Goal: Browse casually: Explore the website without a specific task or goal

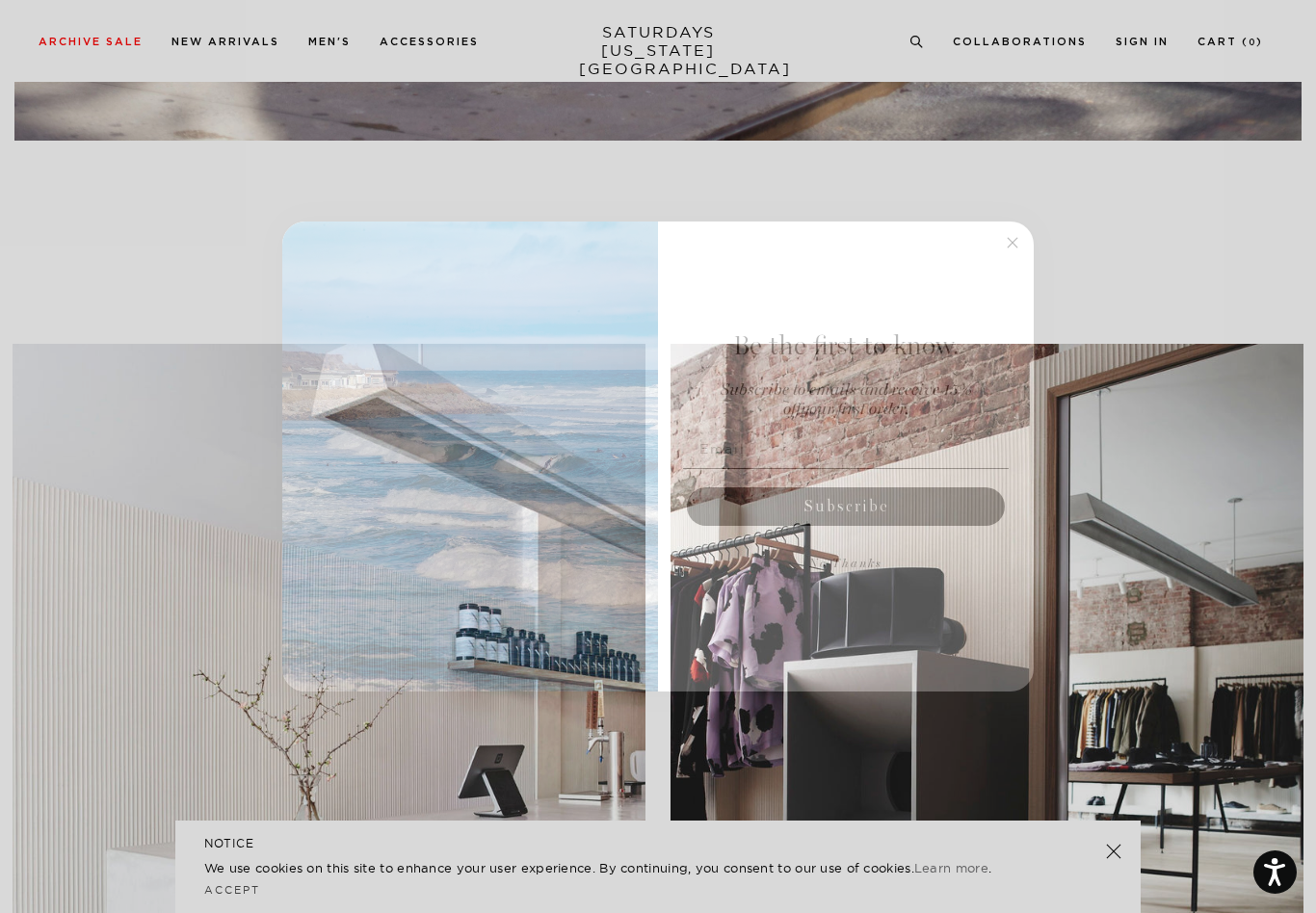
scroll to position [2277, 0]
click at [994, 260] on div "Be the first to know. Subscribe to emails and receive 15% off your first order.…" at bounding box center [836, 456] width 357 height 431
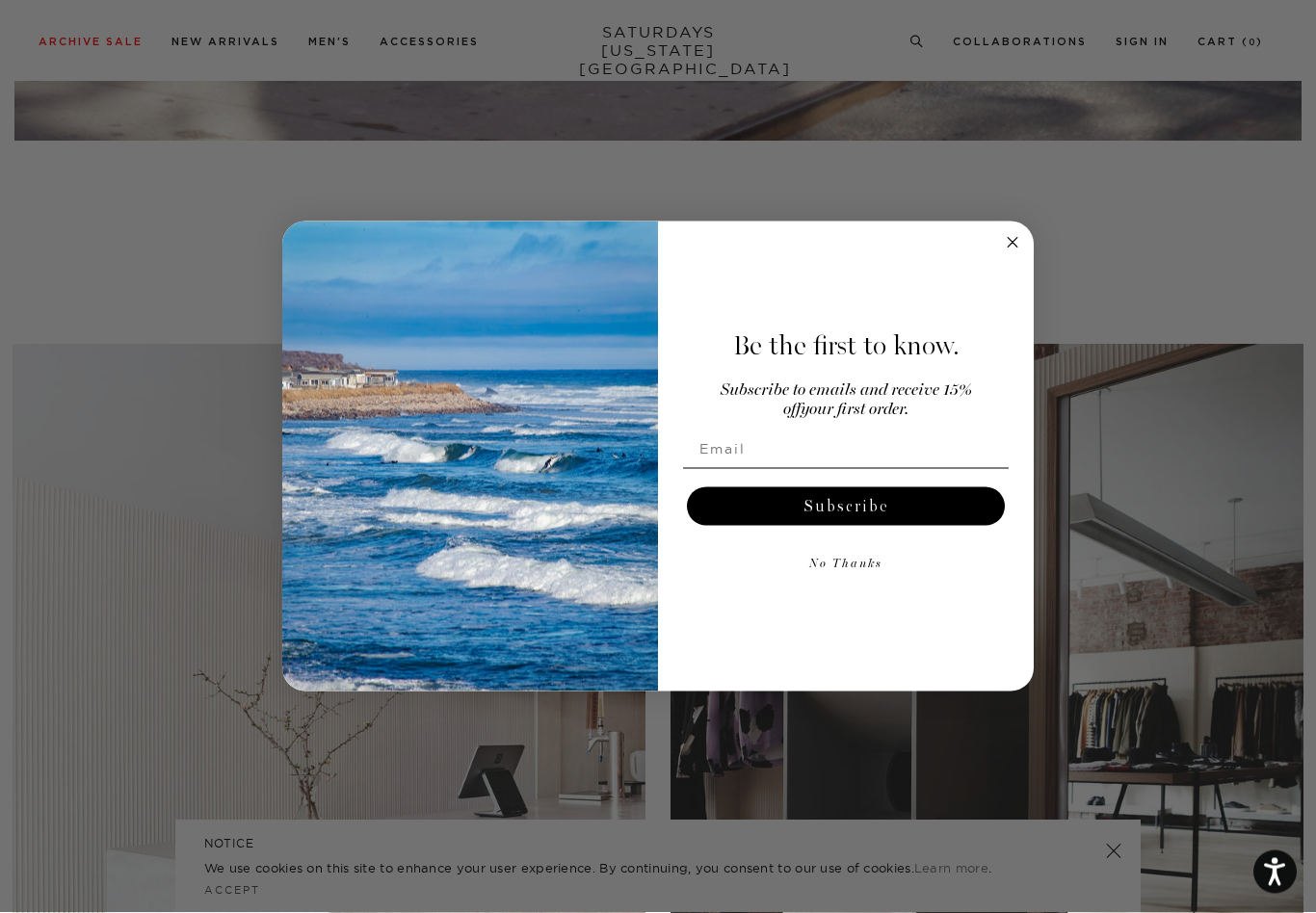
click at [1014, 254] on circle "Close dialog" at bounding box center [1012, 243] width 23 height 23
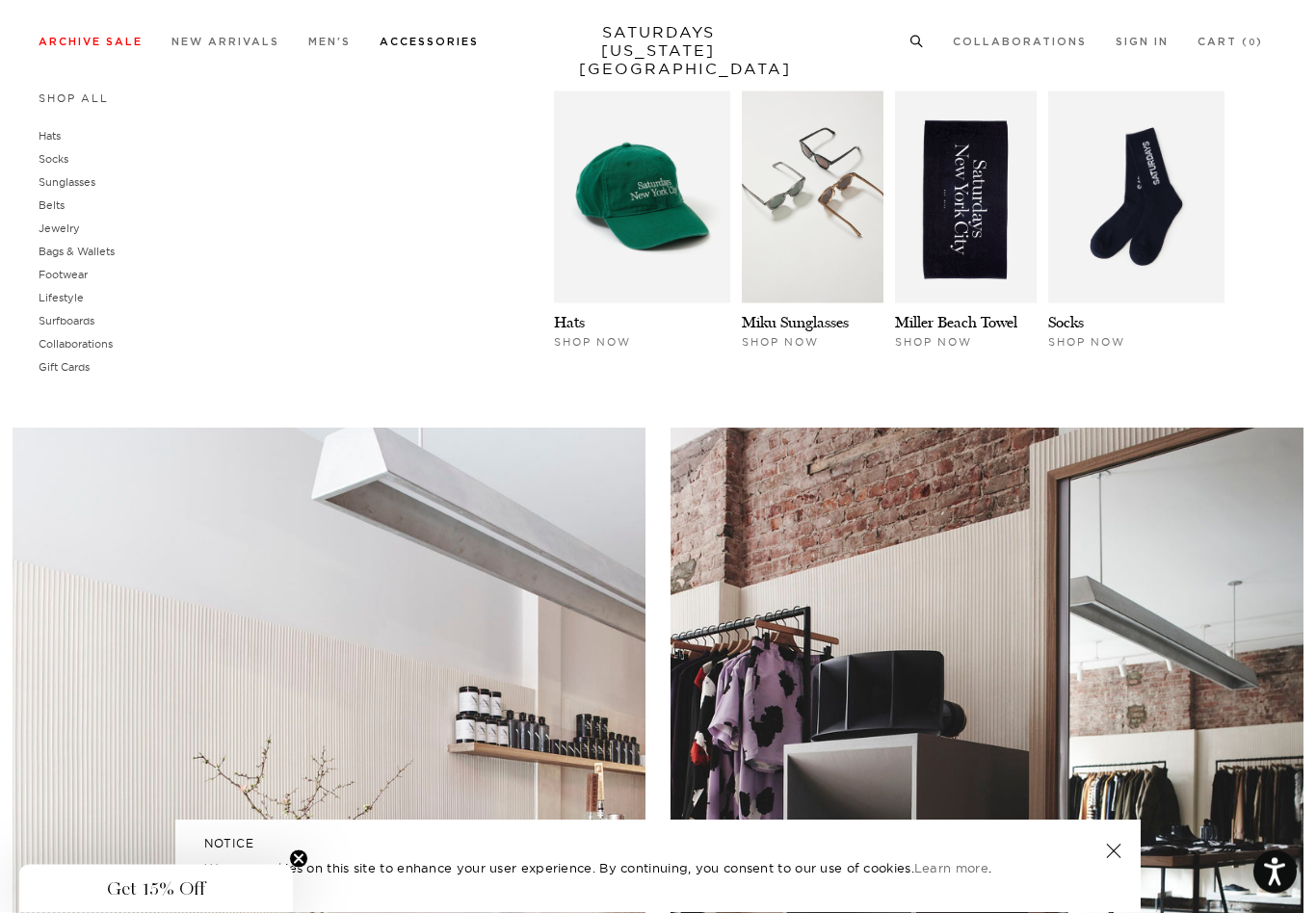
scroll to position [2188, 0]
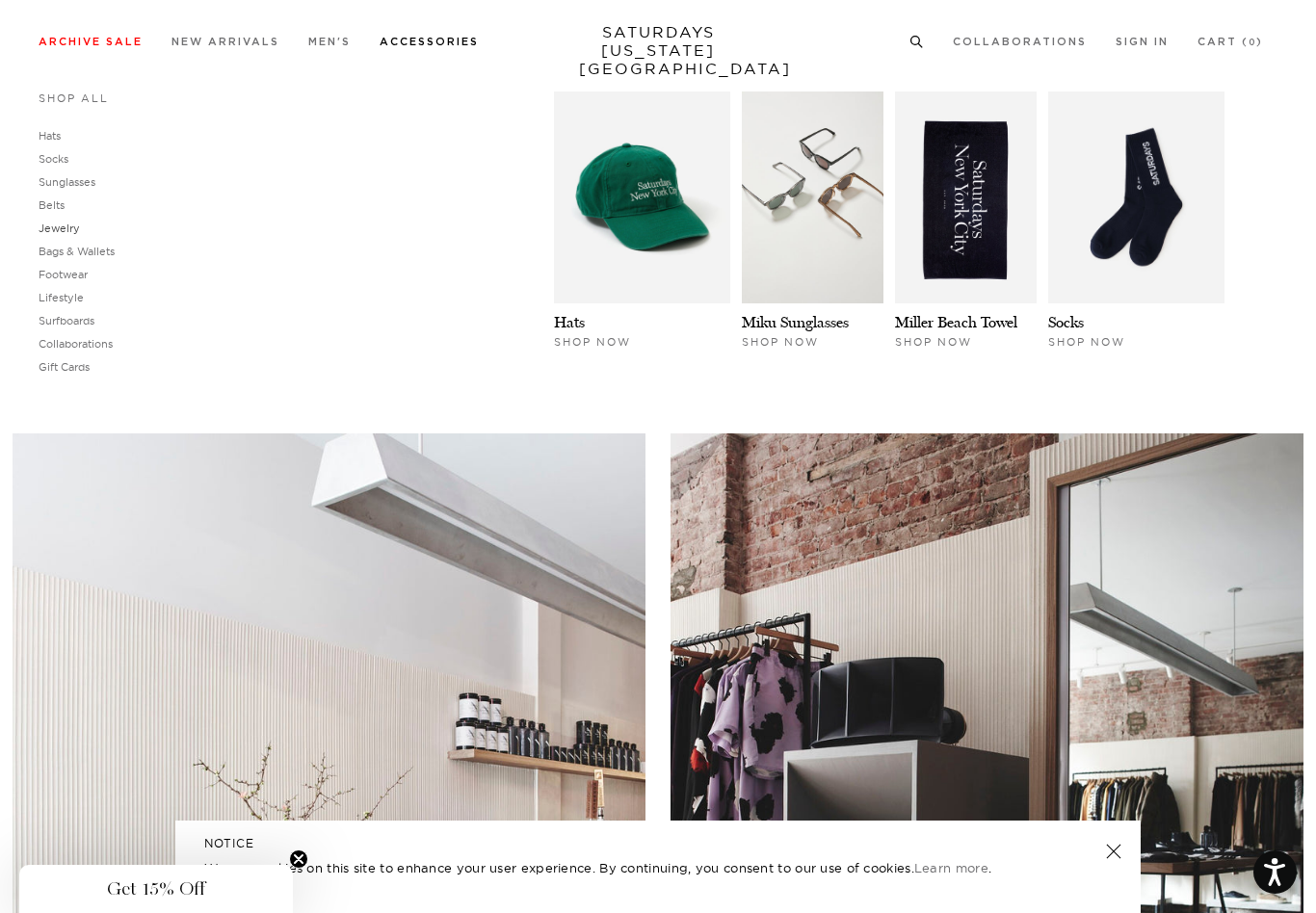
click at [59, 229] on link "Jewelry" at bounding box center [59, 228] width 41 height 14
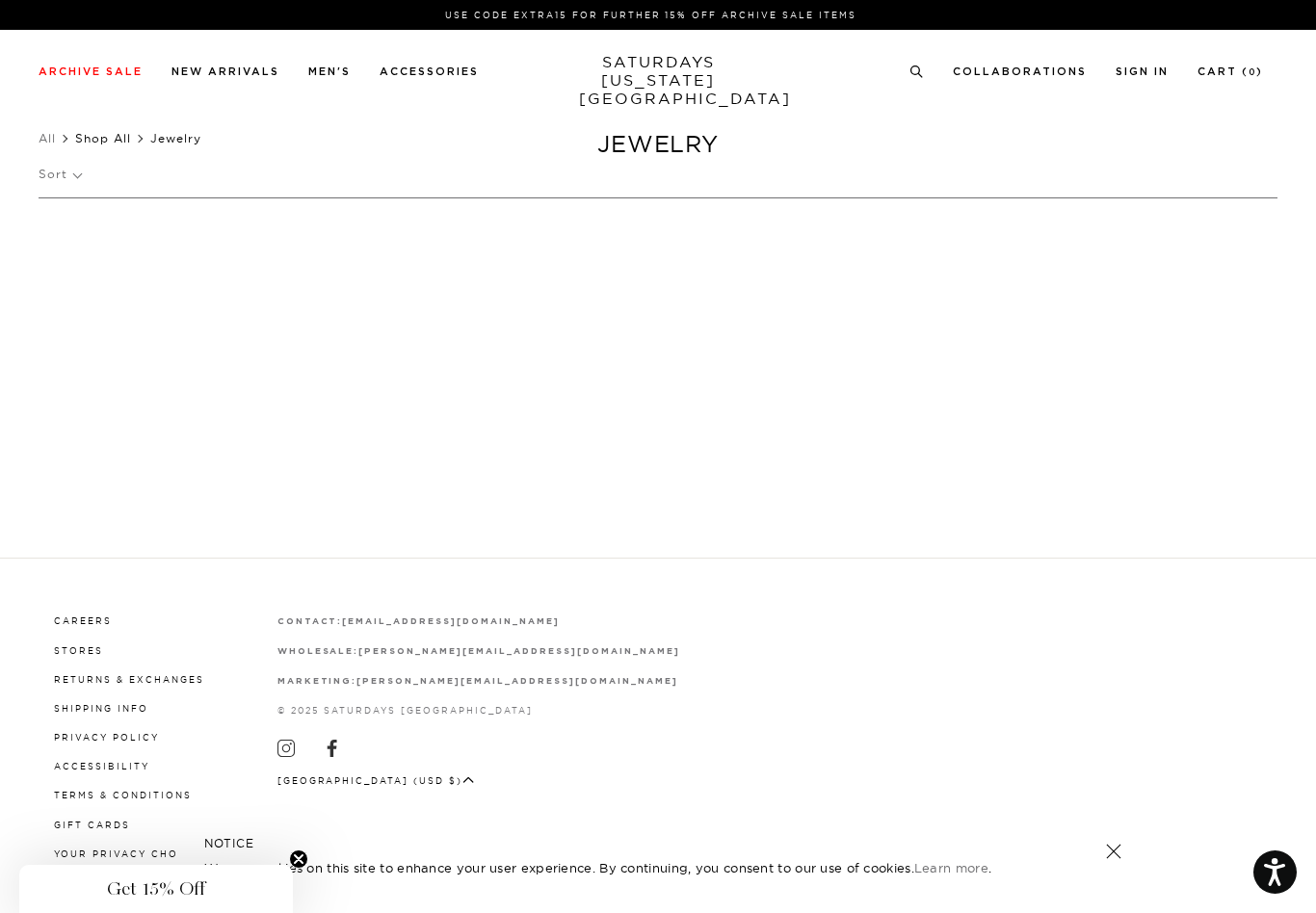
click at [110, 136] on link "Shop All" at bounding box center [103, 138] width 56 height 15
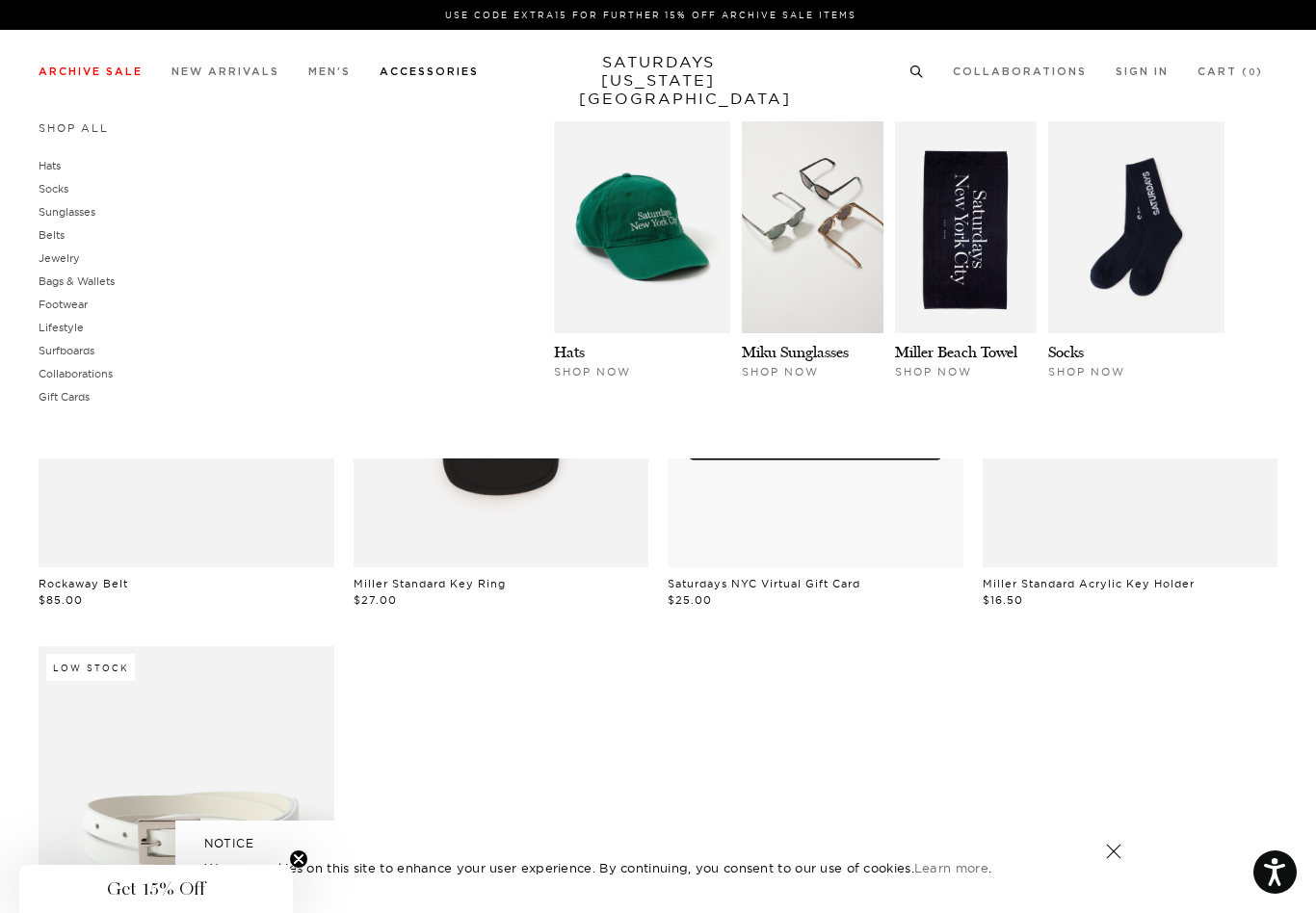
click at [58, 399] on link "Gift Cards" at bounding box center [64, 397] width 51 height 14
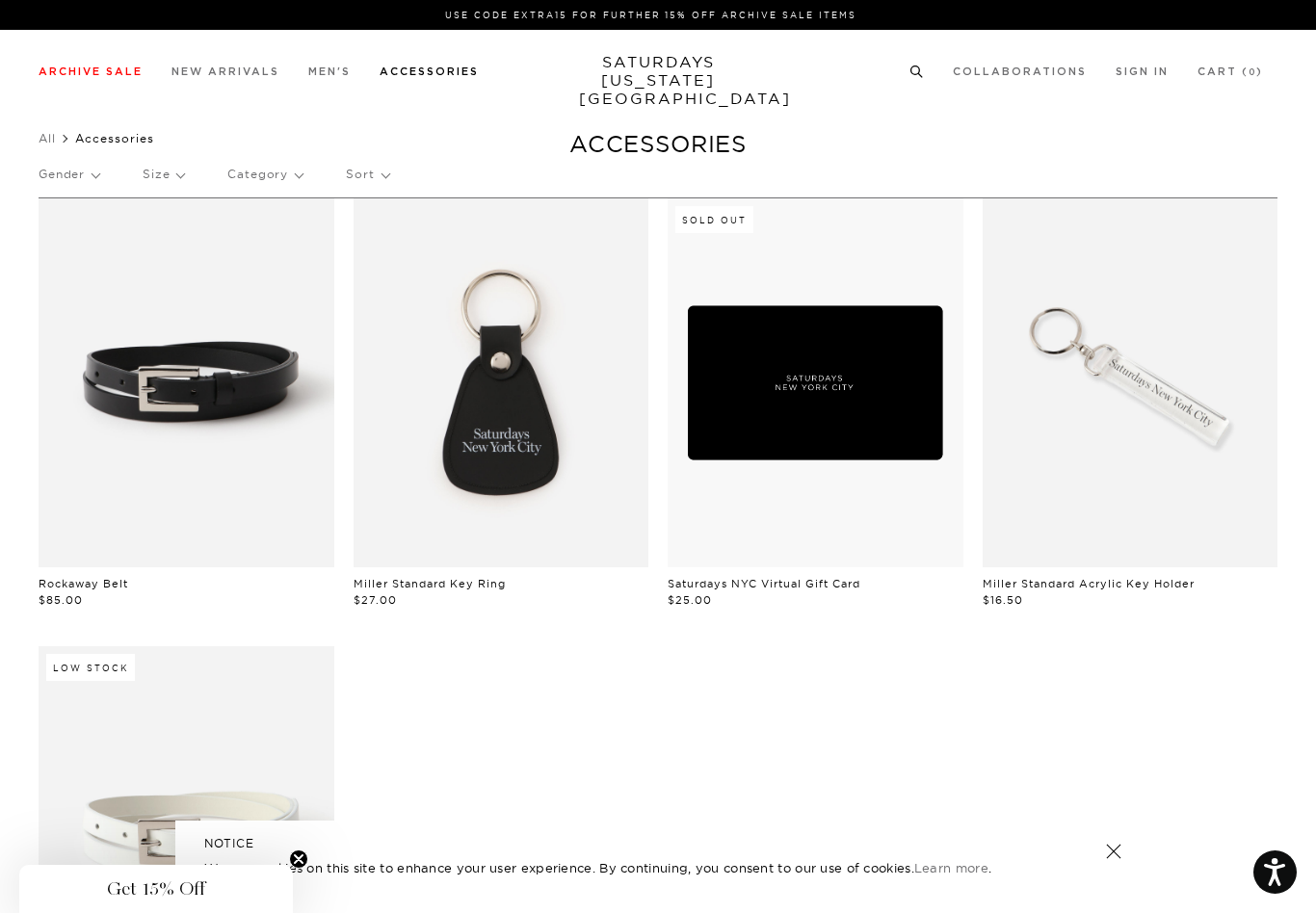
click at [113, 144] on span "Accessories" at bounding box center [115, 138] width 79 height 15
click at [351, 175] on p "Sort" at bounding box center [366, 173] width 42 height 44
click at [254, 185] on p "Category" at bounding box center [265, 173] width 75 height 44
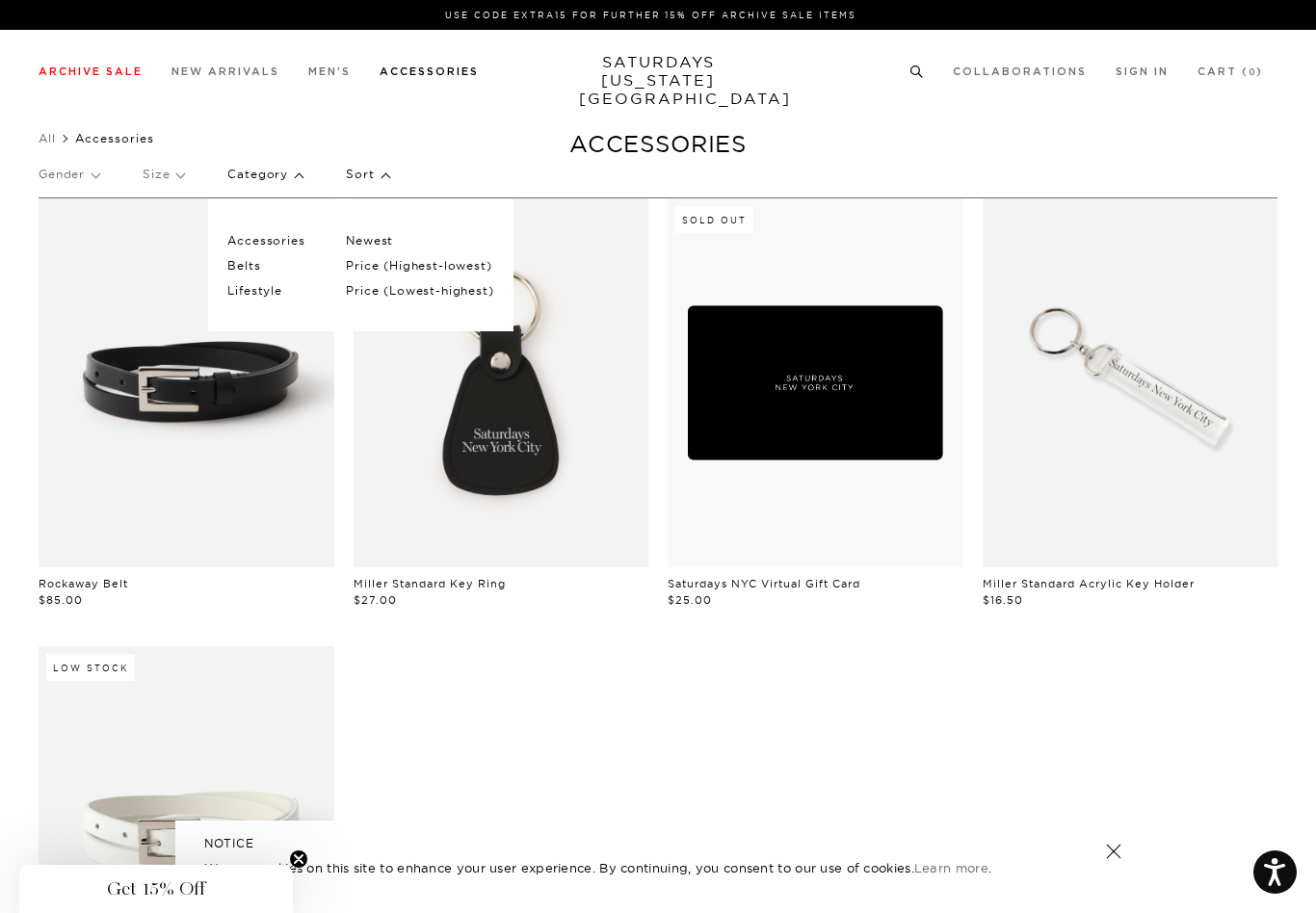
click at [272, 229] on p "Accessories" at bounding box center [285, 241] width 116 height 25
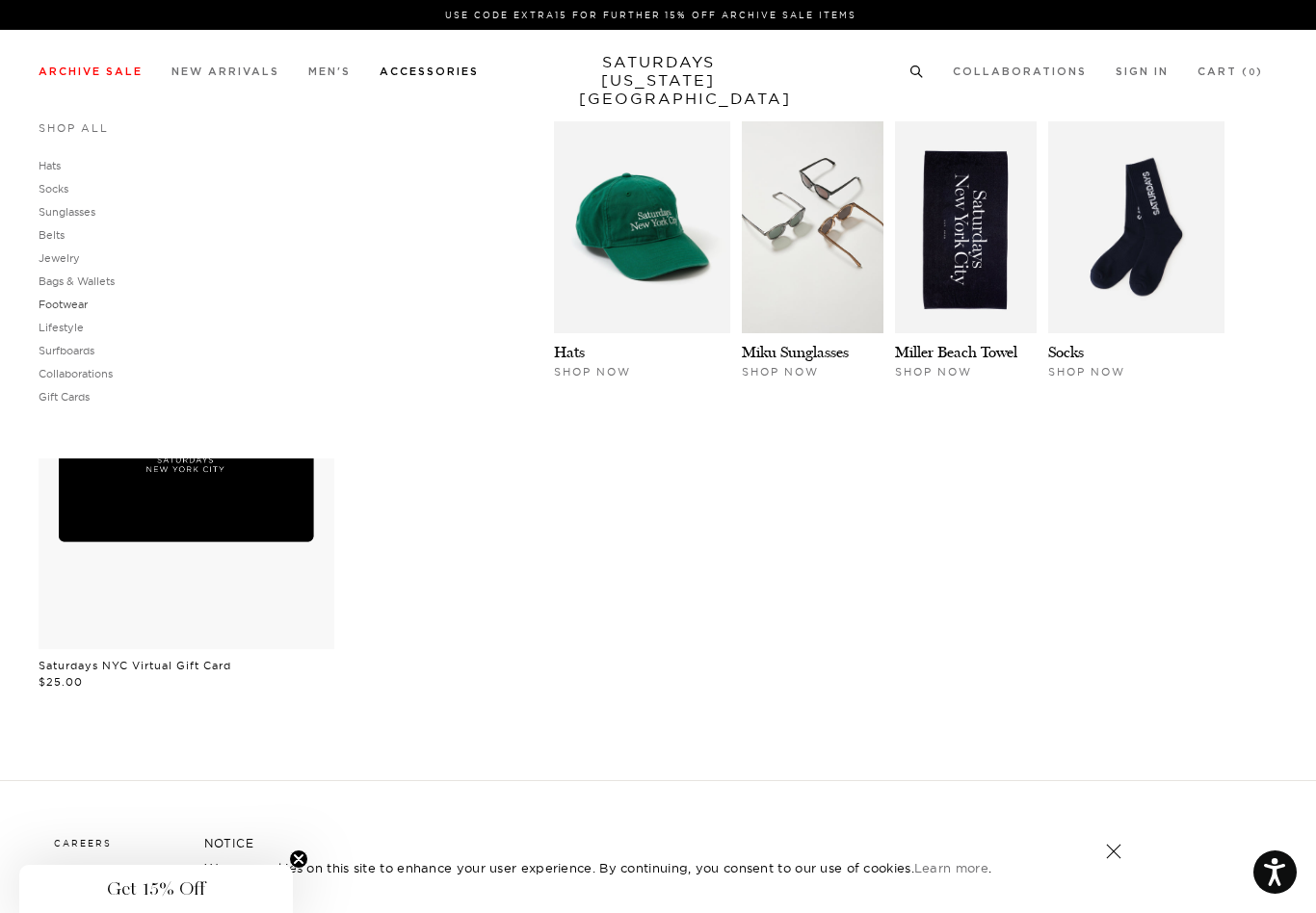
click at [67, 311] on link "Footwear" at bounding box center [63, 305] width 49 height 14
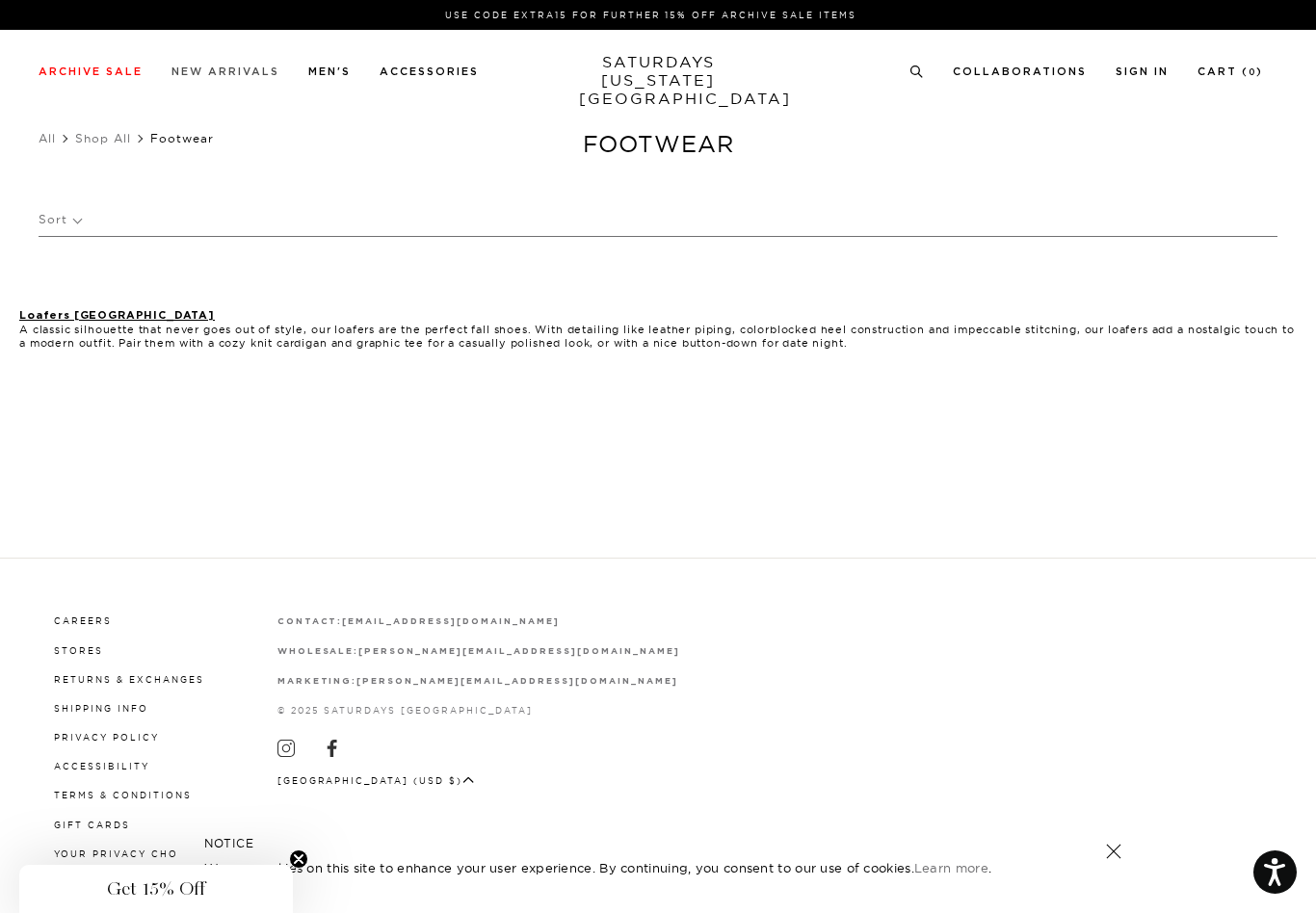
click at [194, 75] on link "New Arrivals" at bounding box center [225, 72] width 108 height 11
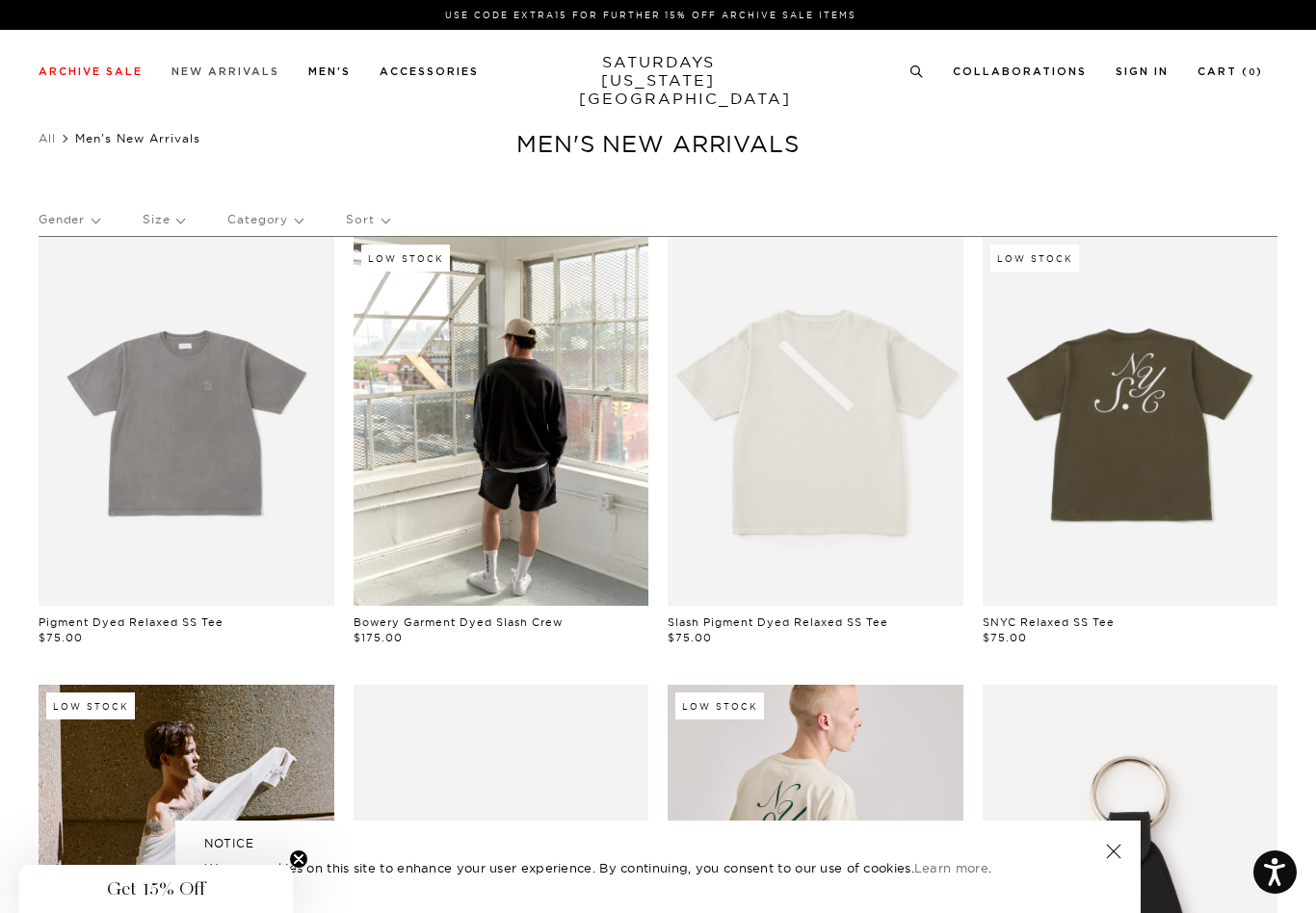
click at [237, 71] on link "New Arrivals" at bounding box center [225, 72] width 108 height 11
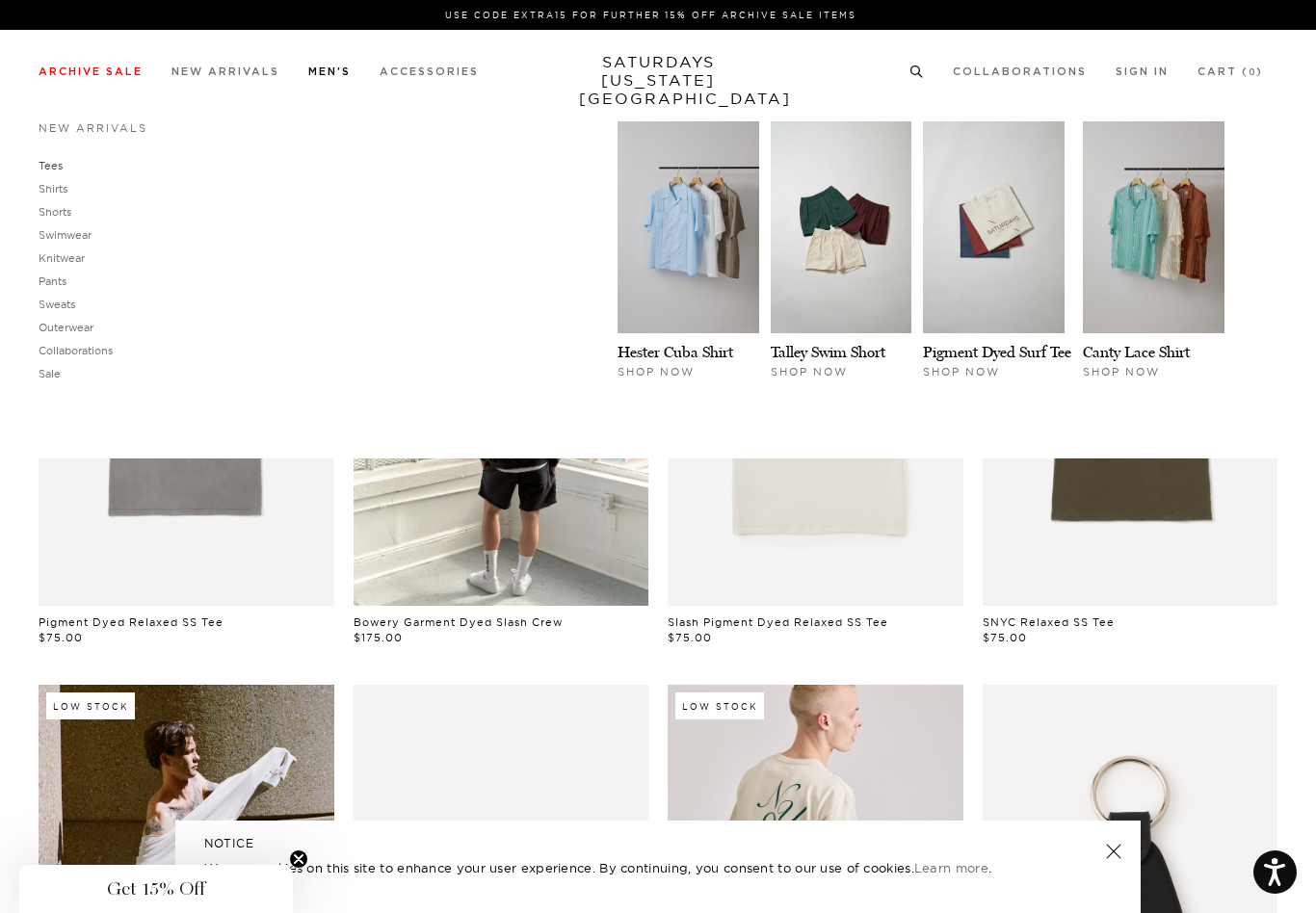
click at [48, 160] on link "Tees" at bounding box center [50, 166] width 24 height 14
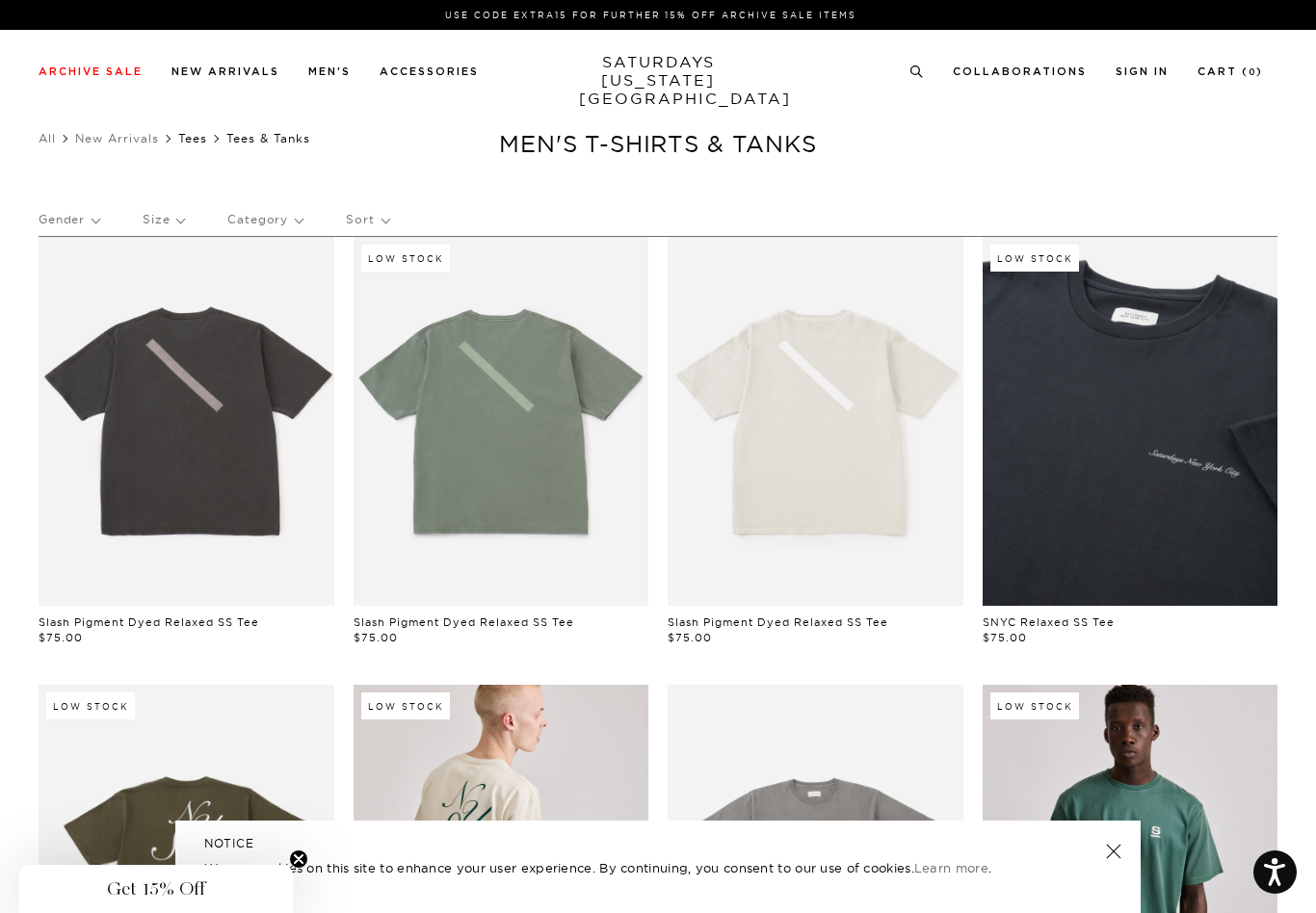
click at [204, 140] on link "Tees" at bounding box center [192, 138] width 28 height 15
click at [193, 138] on link "Tees" at bounding box center [192, 138] width 28 height 15
click at [122, 140] on link "New Arrivals" at bounding box center [118, 138] width 84 height 15
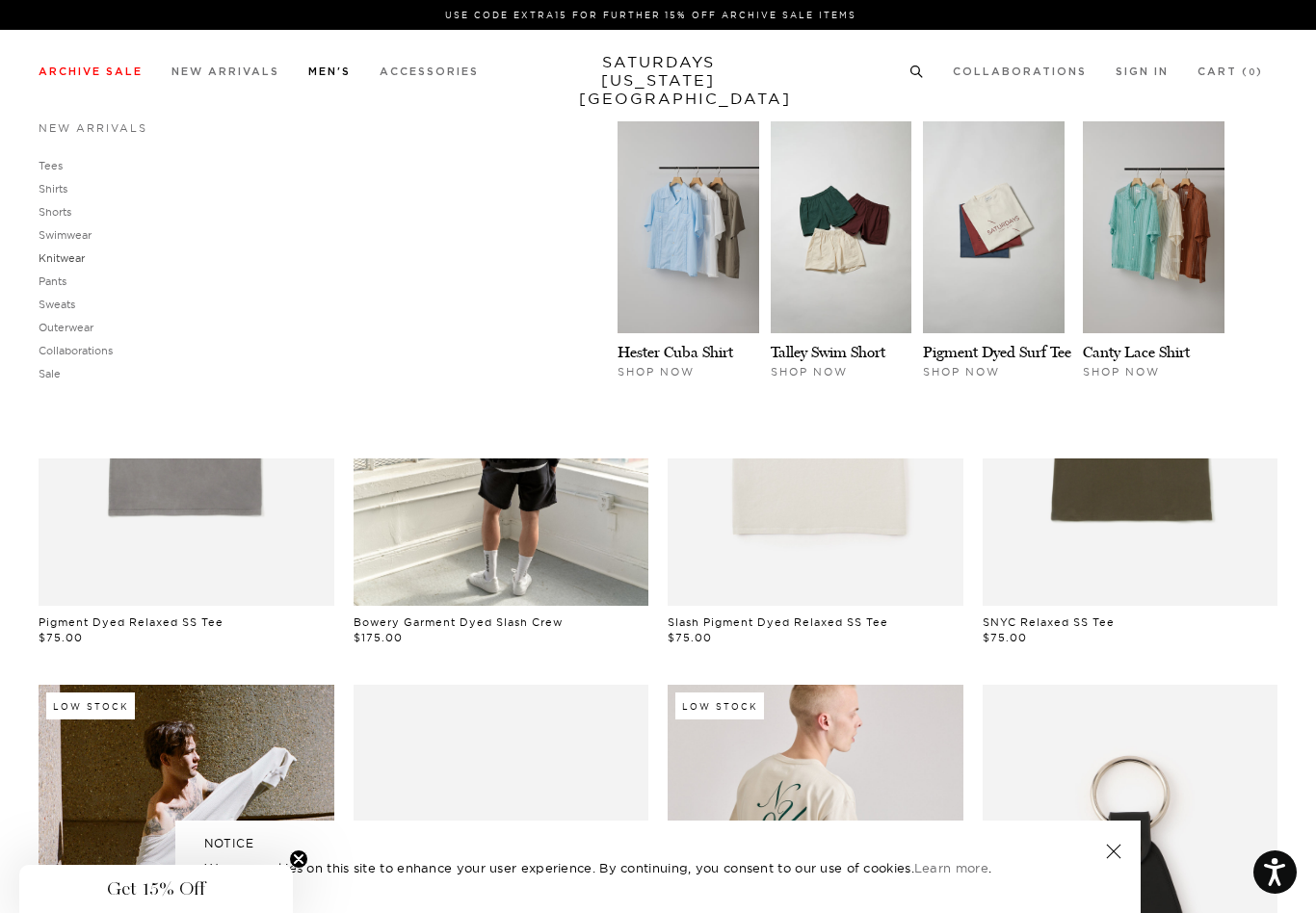
click at [62, 263] on link "Knitwear" at bounding box center [61, 259] width 46 height 14
